Goal: Check status: Check status

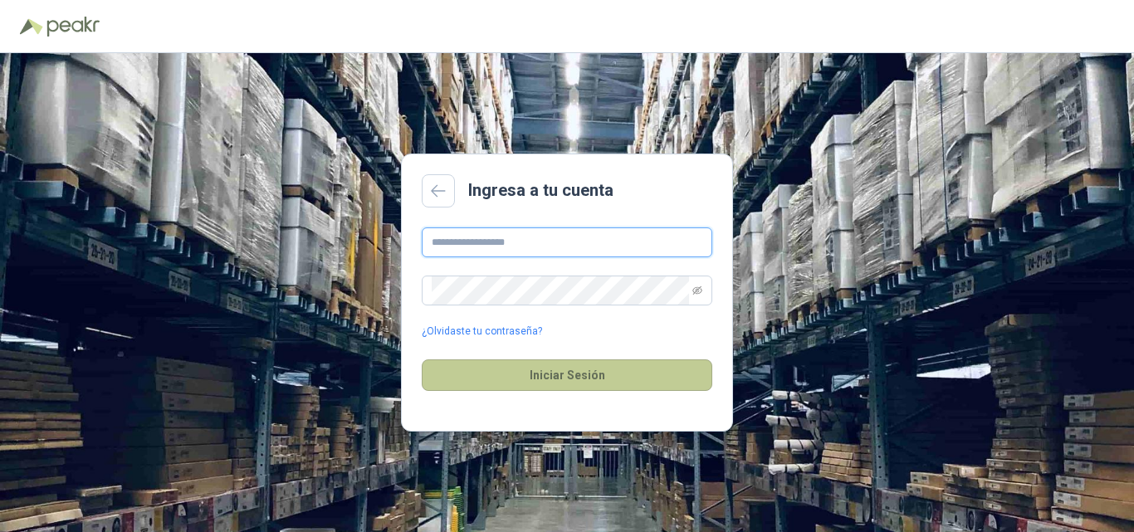
type input "**********"
click at [568, 375] on button "Iniciar Sesión" at bounding box center [567, 376] width 291 height 32
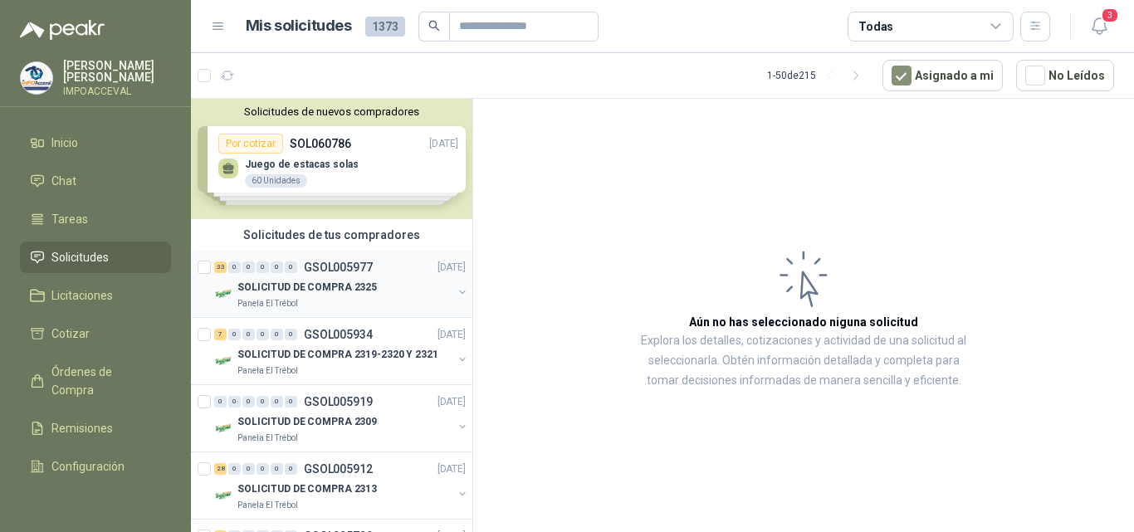
click at [306, 287] on p "SOLICITUD DE COMPRA 2325" at bounding box center [308, 288] width 140 height 16
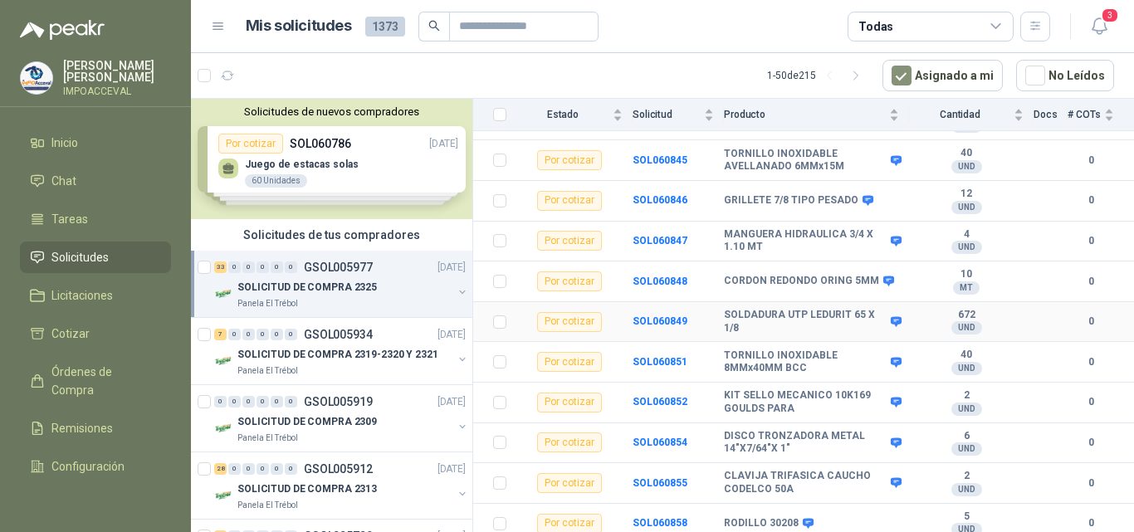
scroll to position [1115, 0]
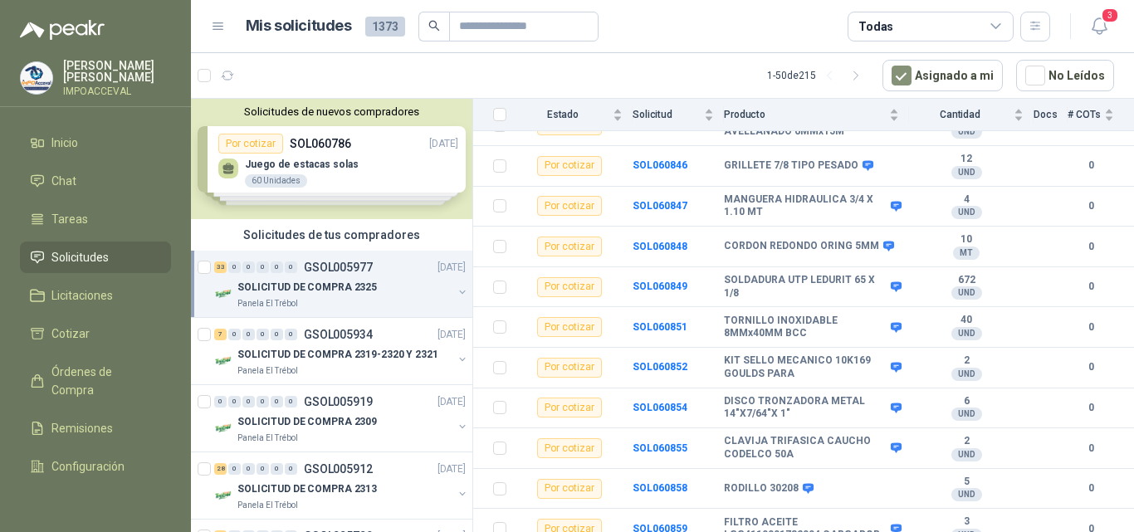
click at [331, 288] on p "SOLICITUD DE COMPRA 2325" at bounding box center [308, 288] width 140 height 16
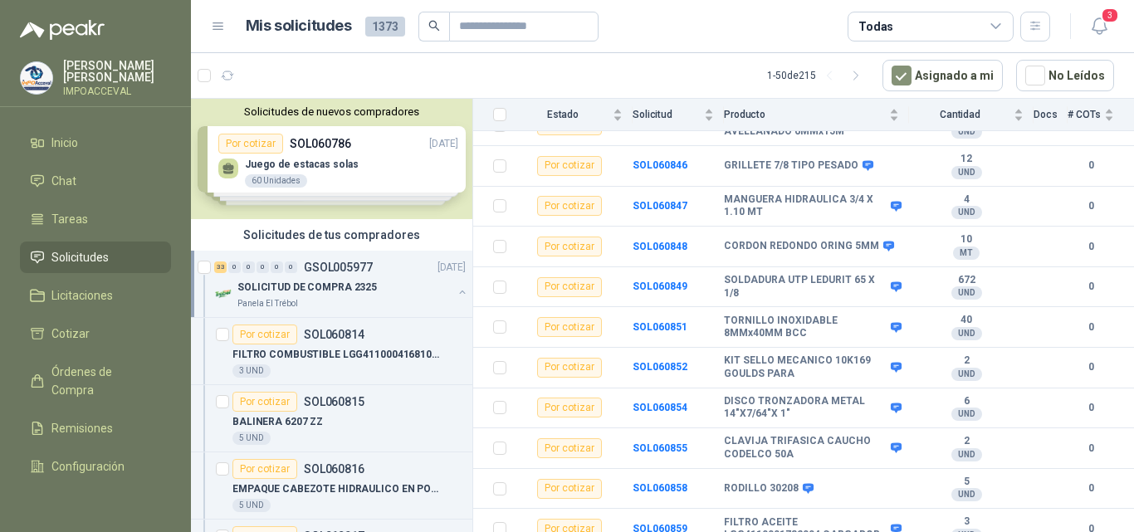
scroll to position [6, 0]
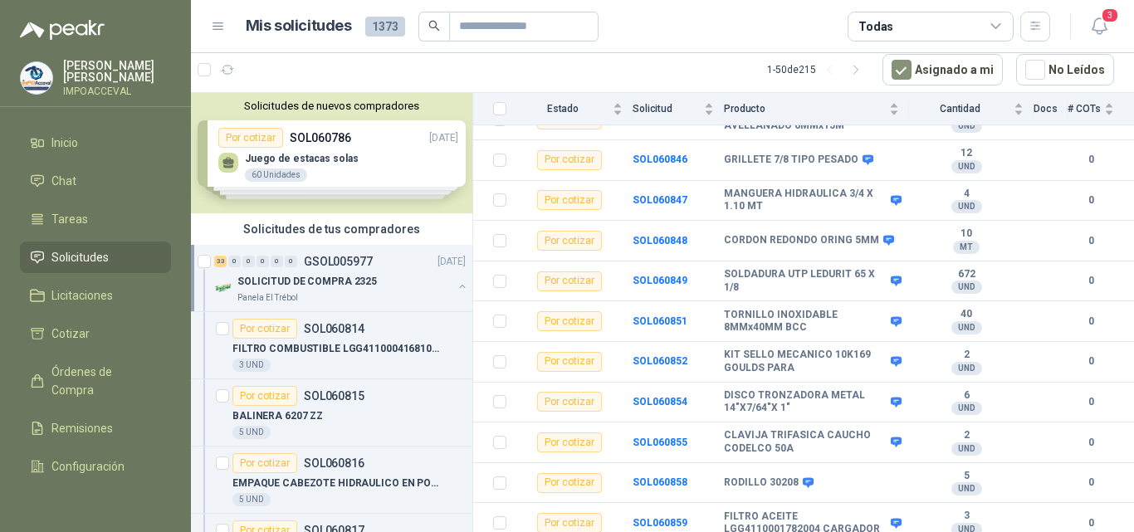
click at [340, 276] on p "SOLICITUD DE COMPRA 2325" at bounding box center [308, 282] width 140 height 16
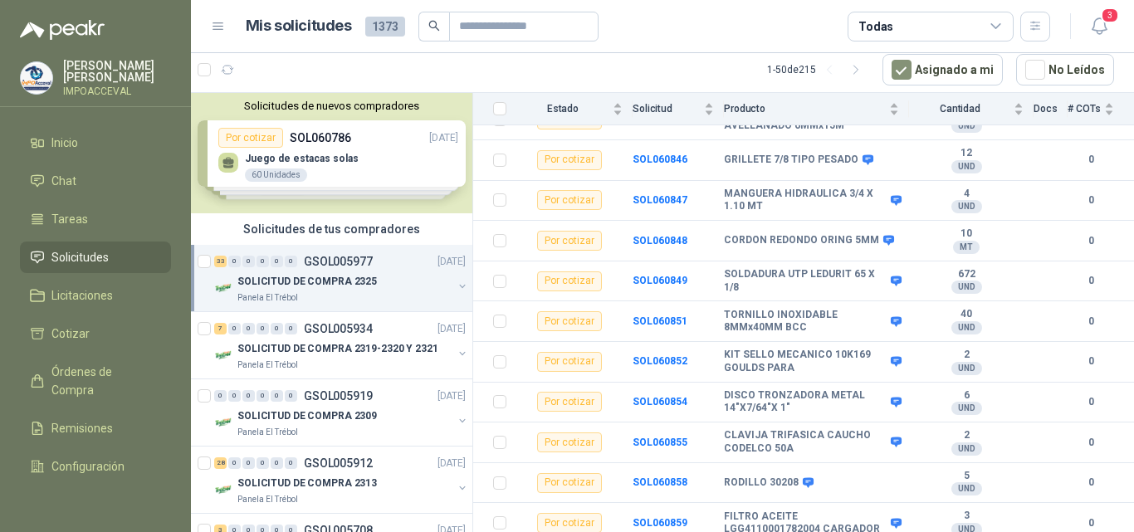
click at [340, 276] on p "SOLICITUD DE COMPRA 2325" at bounding box center [308, 282] width 140 height 16
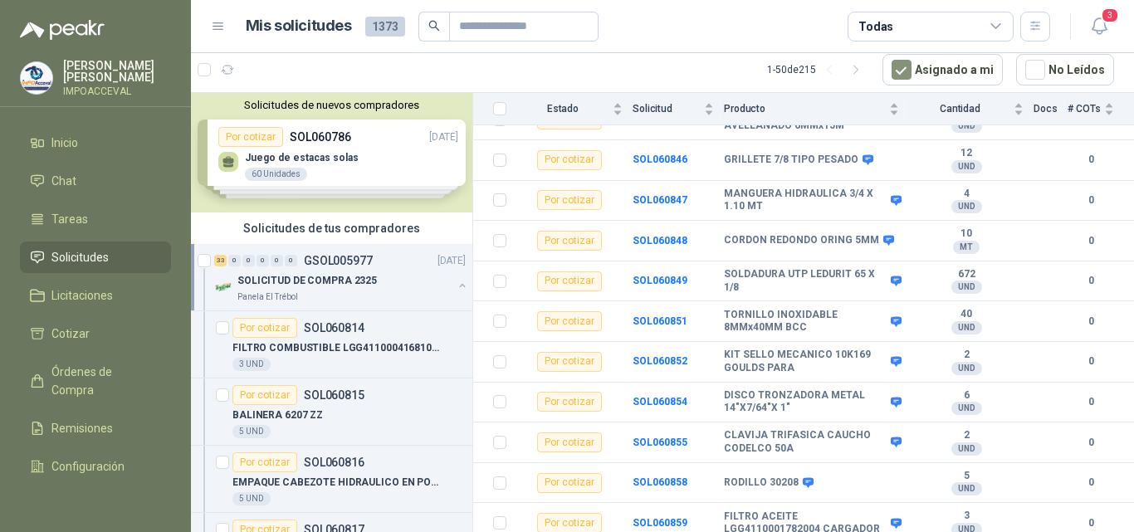
scroll to position [0, 0]
